Goal: Find specific page/section: Find specific page/section

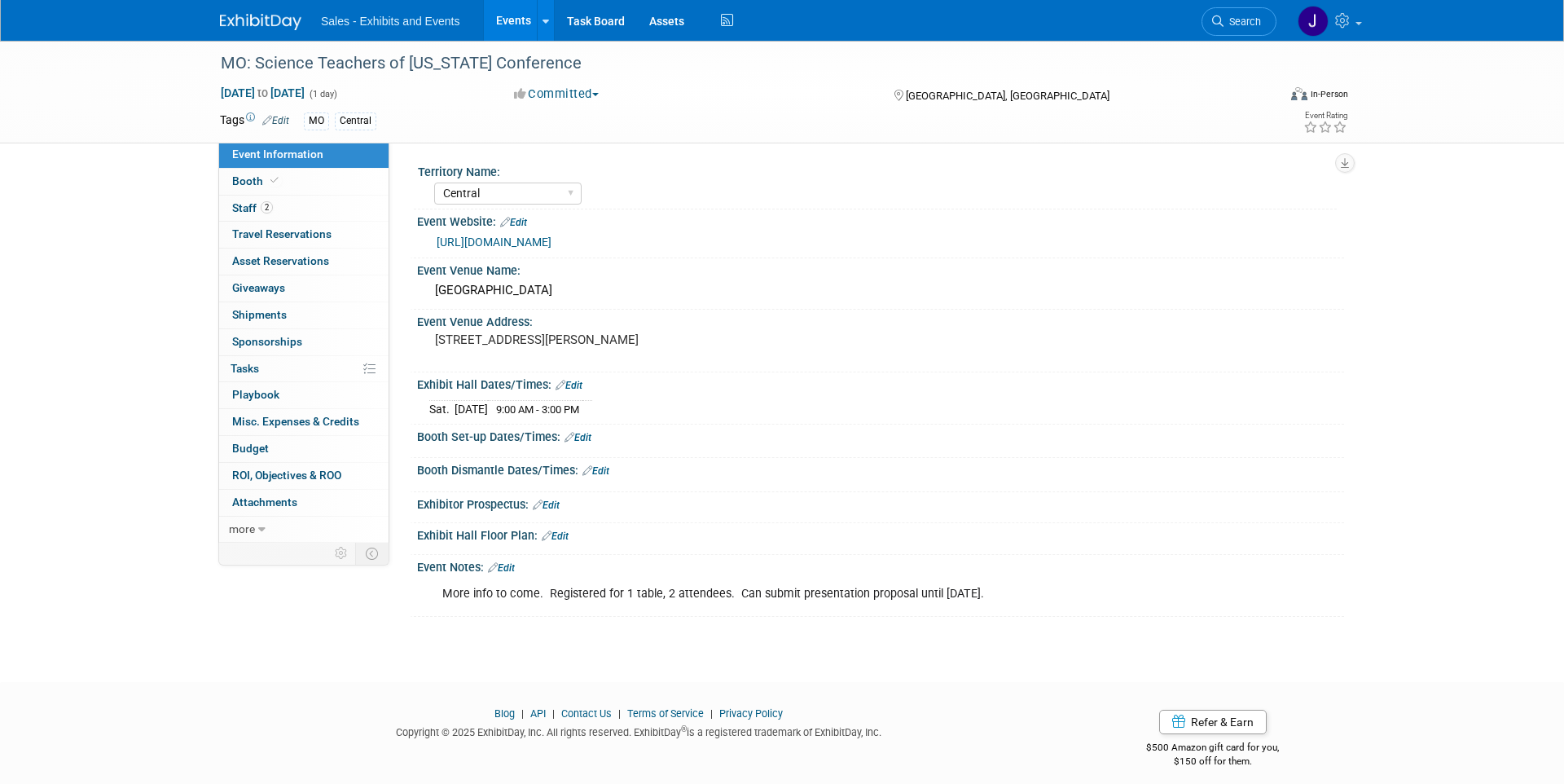
select select "Central"
click at [268, 28] on img at bounding box center [260, 22] width 81 height 16
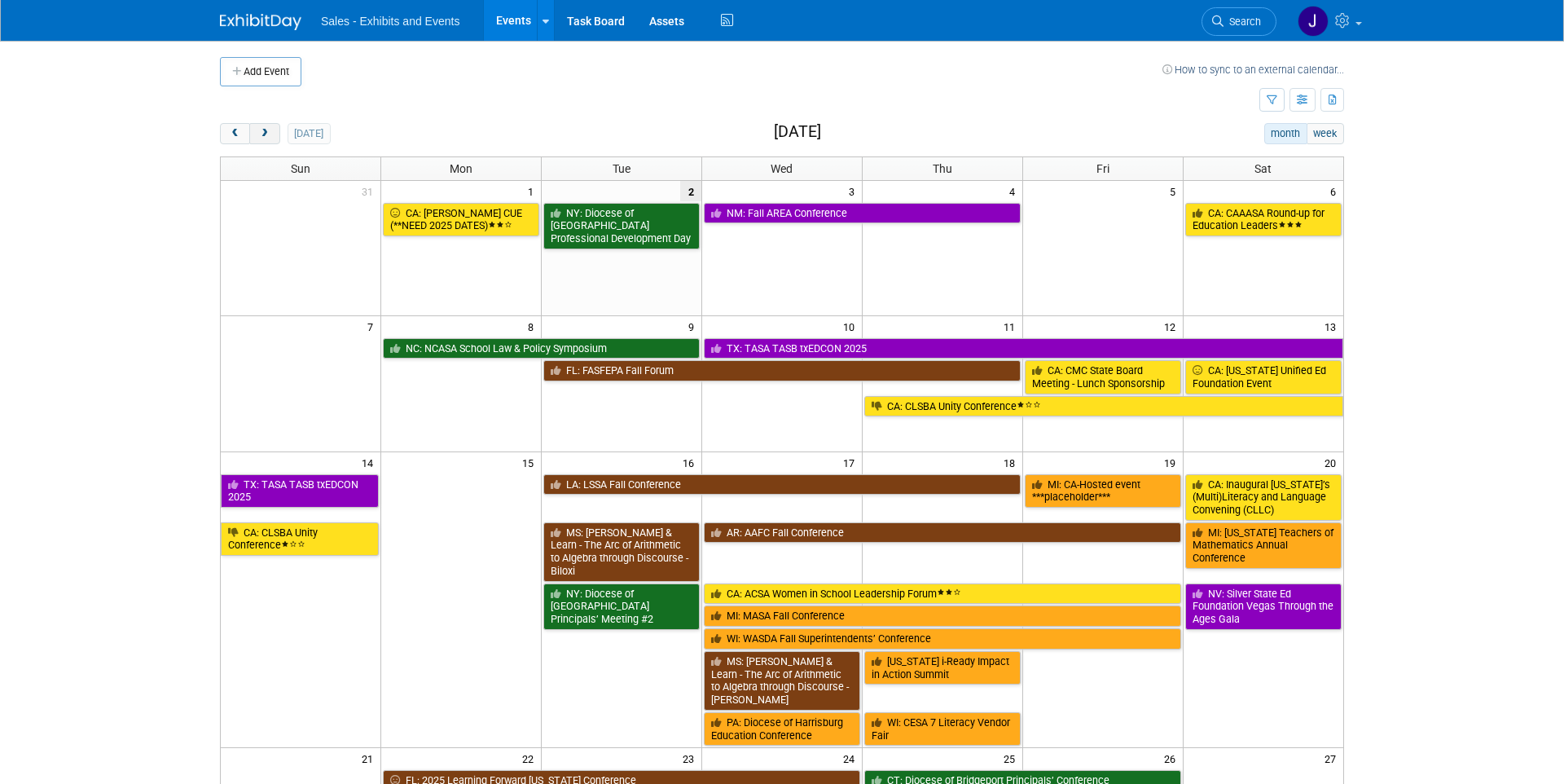
click at [262, 138] on button "next" at bounding box center [264, 133] width 30 height 21
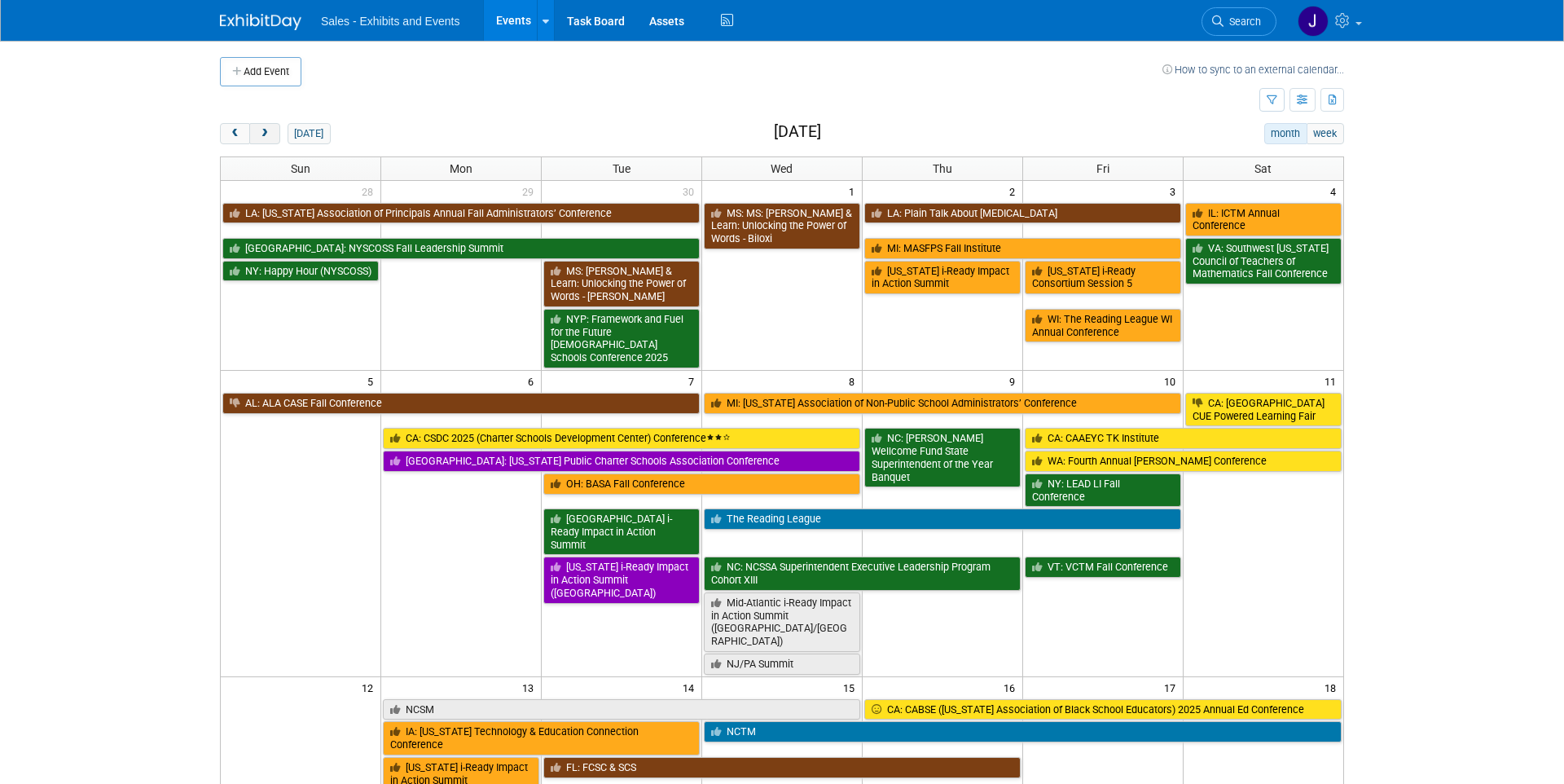
click at [262, 138] on button "next" at bounding box center [264, 133] width 30 height 21
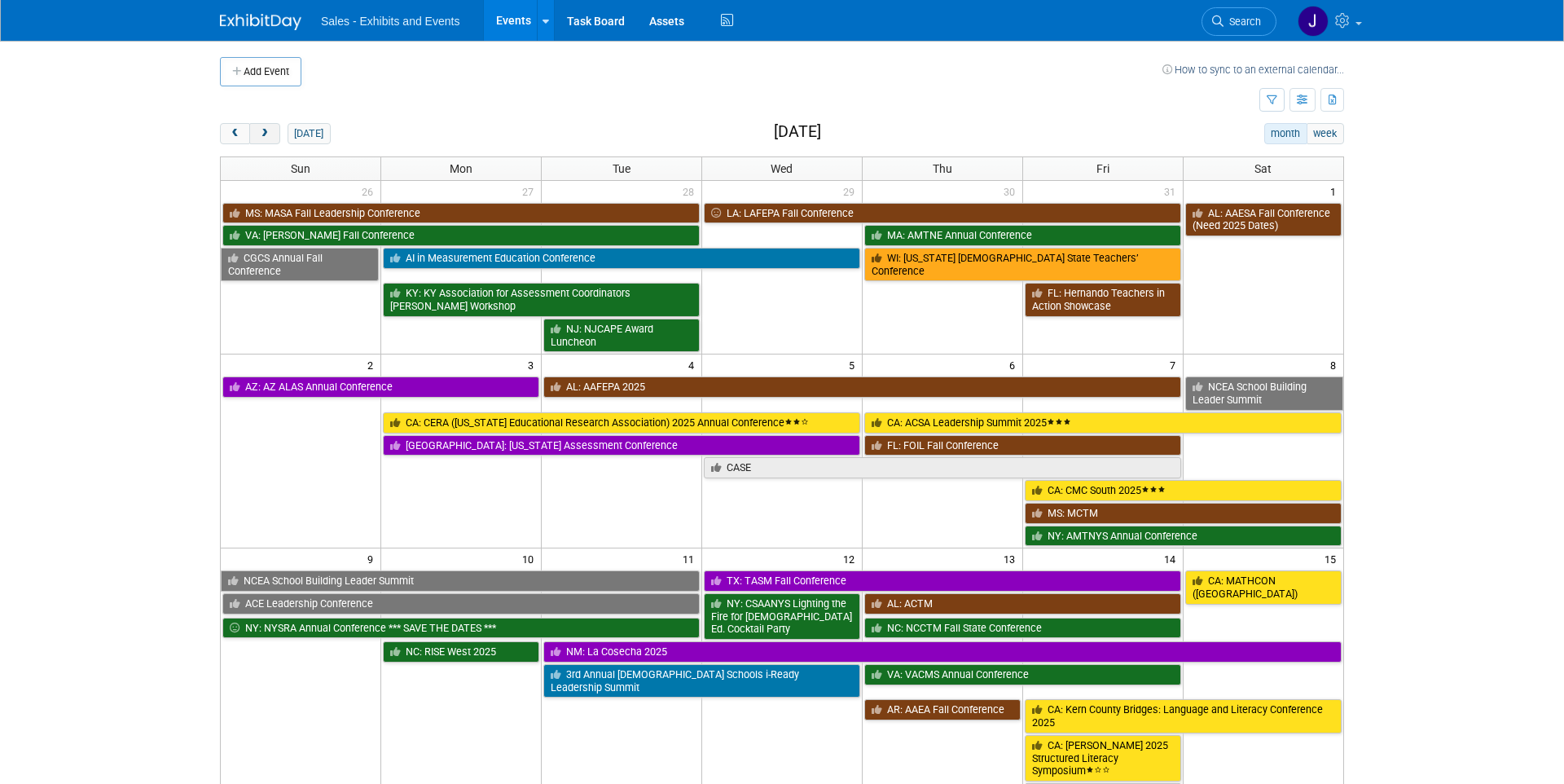
click at [262, 138] on button "next" at bounding box center [264, 133] width 30 height 21
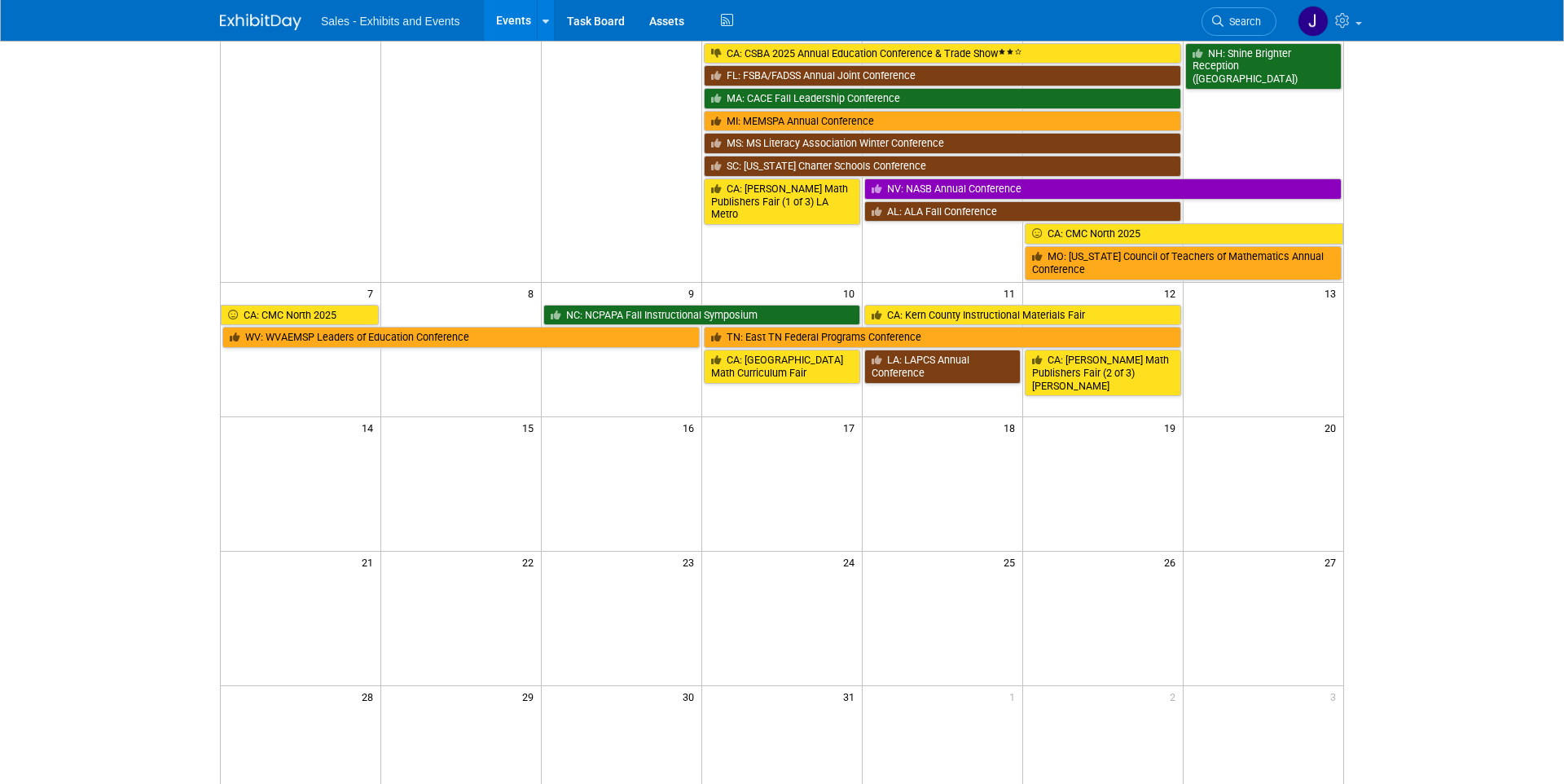
scroll to position [164, 0]
